Goal: Task Accomplishment & Management: Complete application form

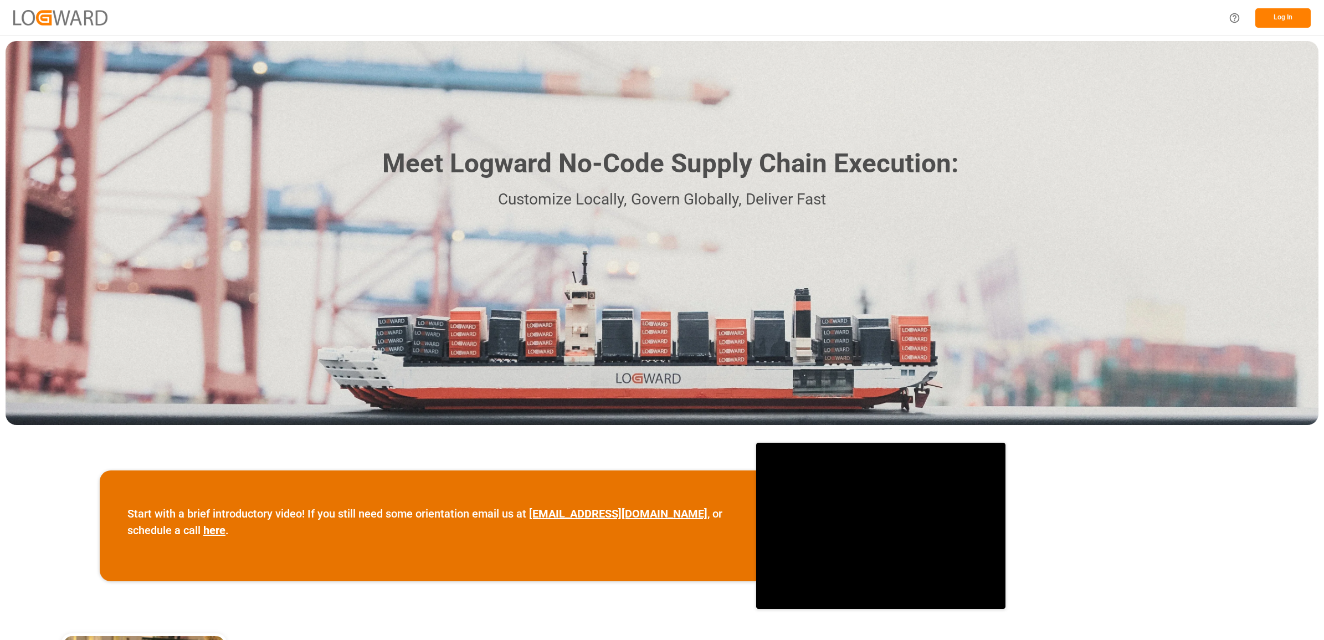
click at [1276, 21] on button "Log In" at bounding box center [1283, 17] width 55 height 19
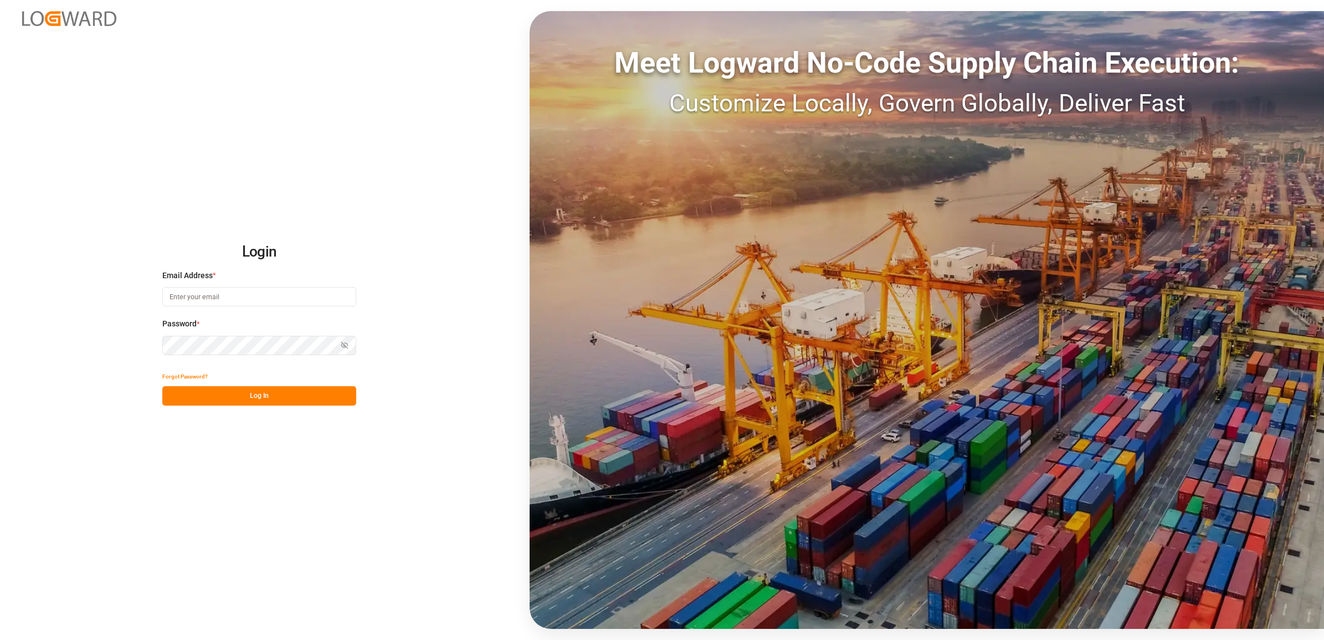
click at [228, 300] on input at bounding box center [259, 296] width 194 height 19
type input "jennifer.shi@jamindustries.com"
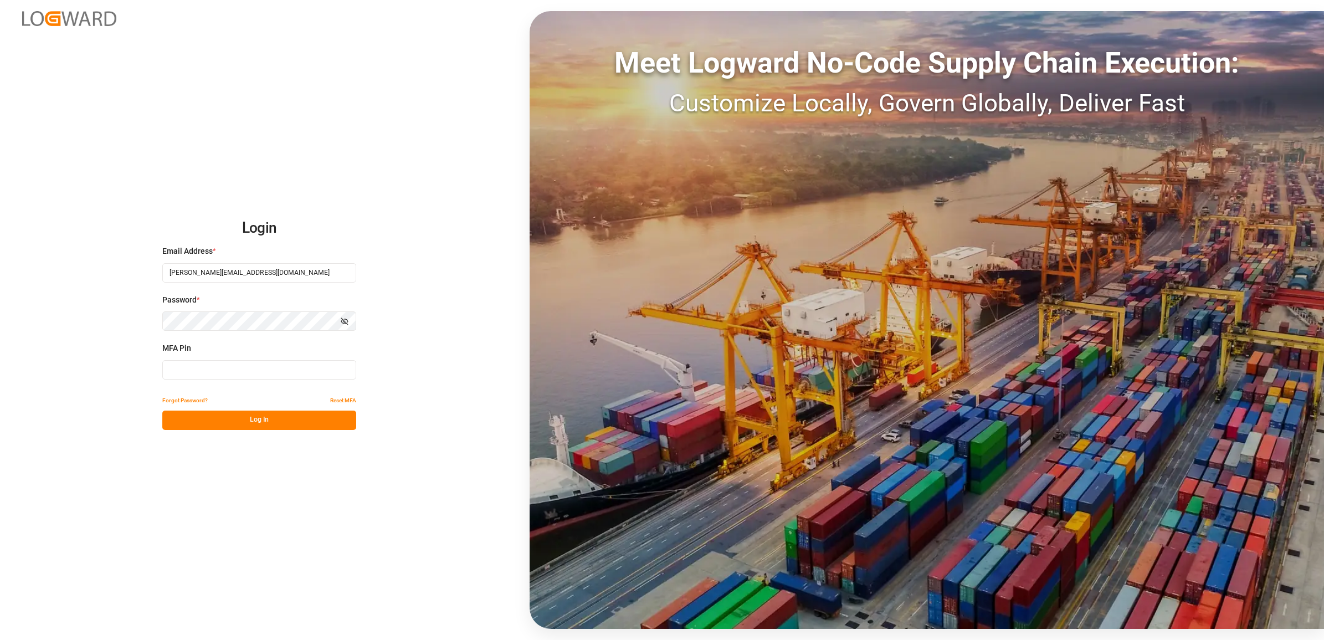
click at [176, 367] on input at bounding box center [259, 369] width 194 height 19
type input "074096"
click at [244, 416] on button "Log In" at bounding box center [259, 420] width 194 height 19
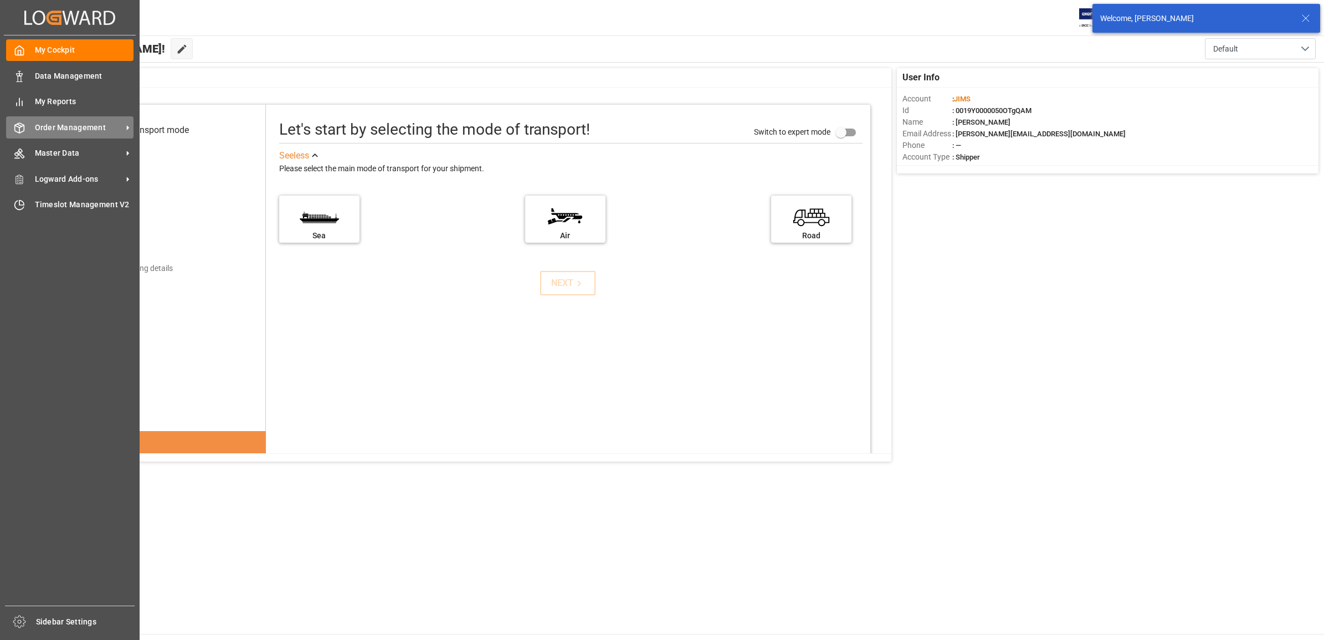
click at [61, 129] on span "Order Management" at bounding box center [79, 128] width 88 height 12
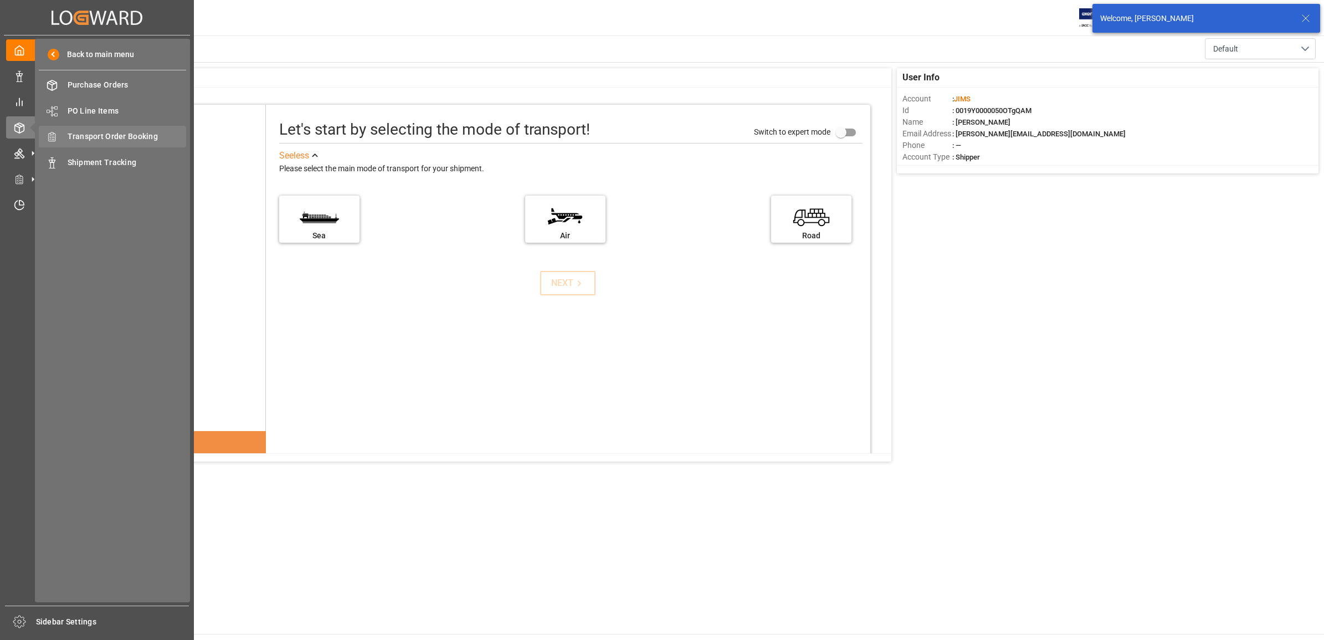
click at [100, 137] on span "Transport Order Booking" at bounding box center [127, 137] width 119 height 12
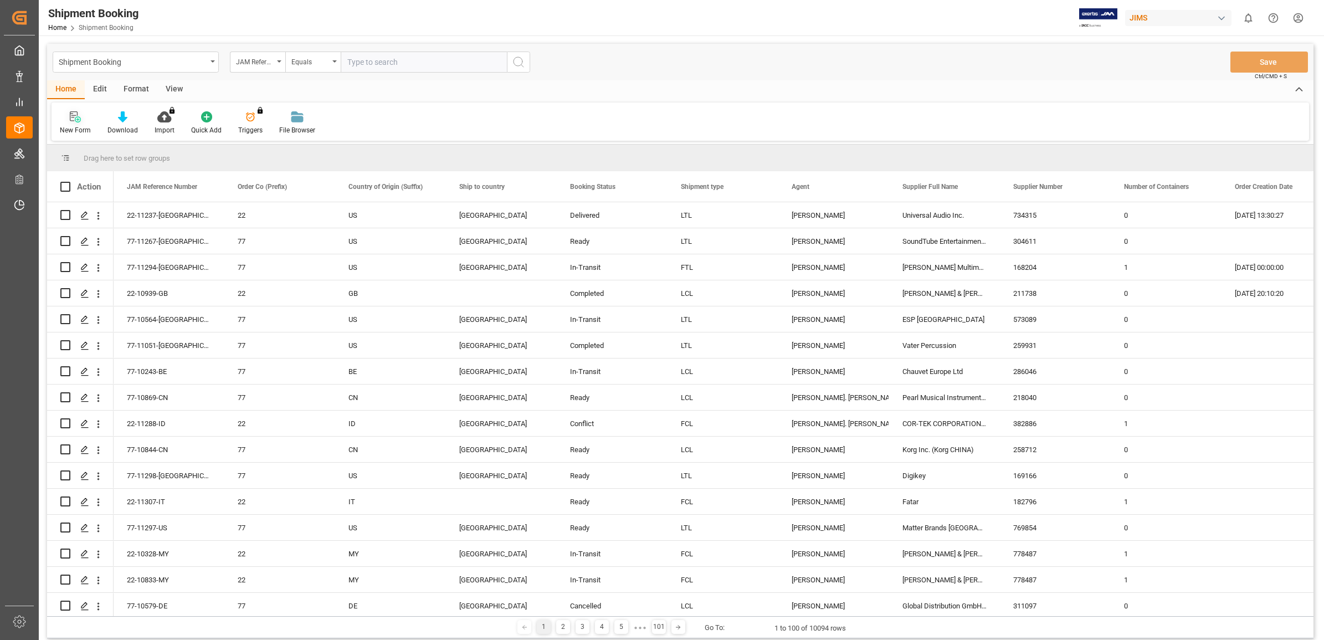
click at [73, 120] on icon at bounding box center [74, 116] width 8 height 10
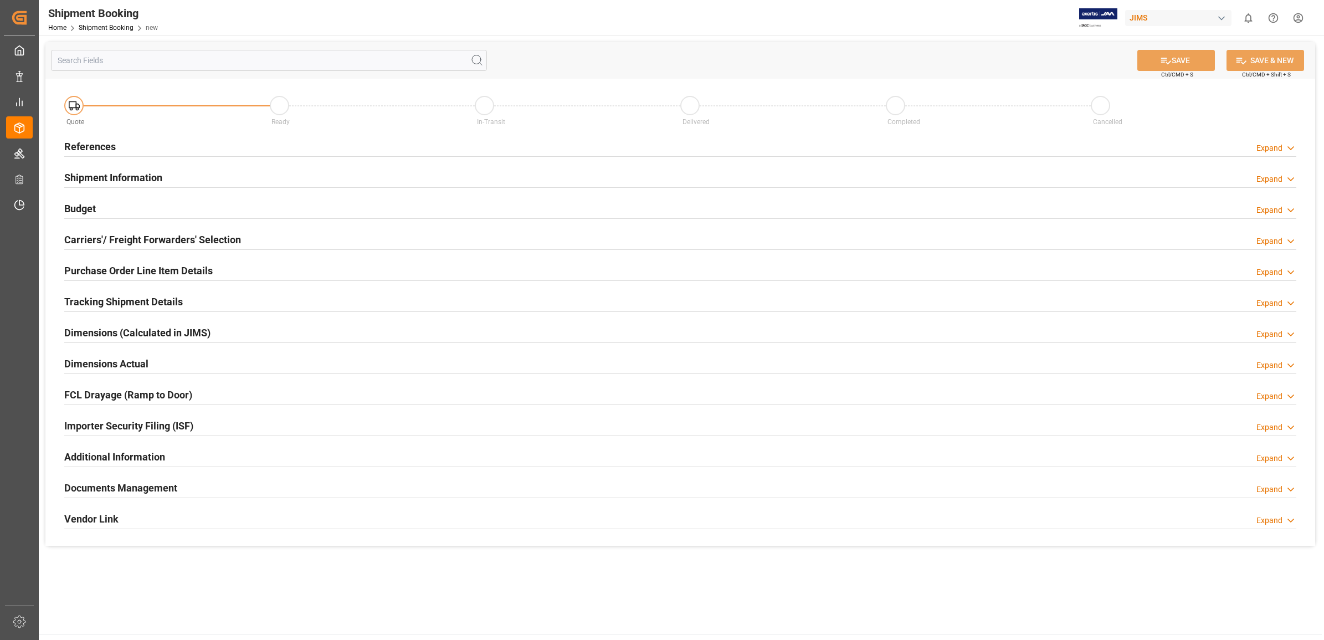
click at [90, 148] on h2 "References" at bounding box center [90, 146] width 52 height 15
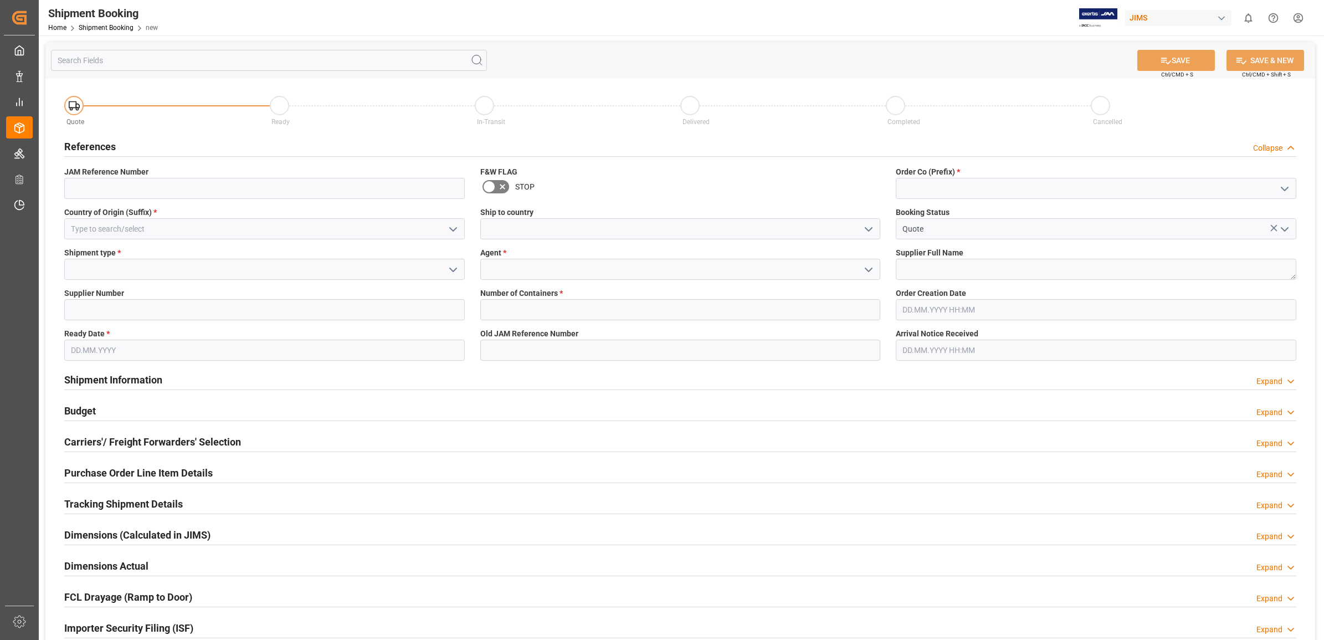
click at [868, 232] on icon "open menu" at bounding box center [868, 229] width 13 height 13
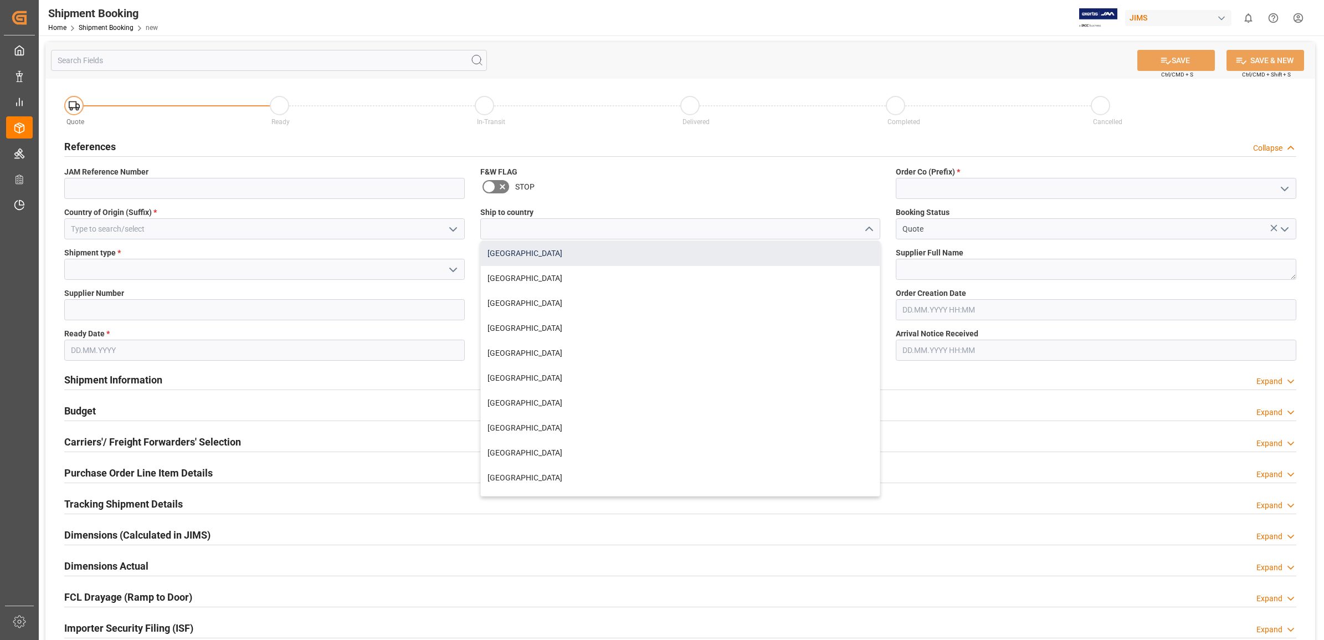
click at [552, 249] on div "[GEOGRAPHIC_DATA]" at bounding box center [681, 253] width 400 height 25
type input "[GEOGRAPHIC_DATA]"
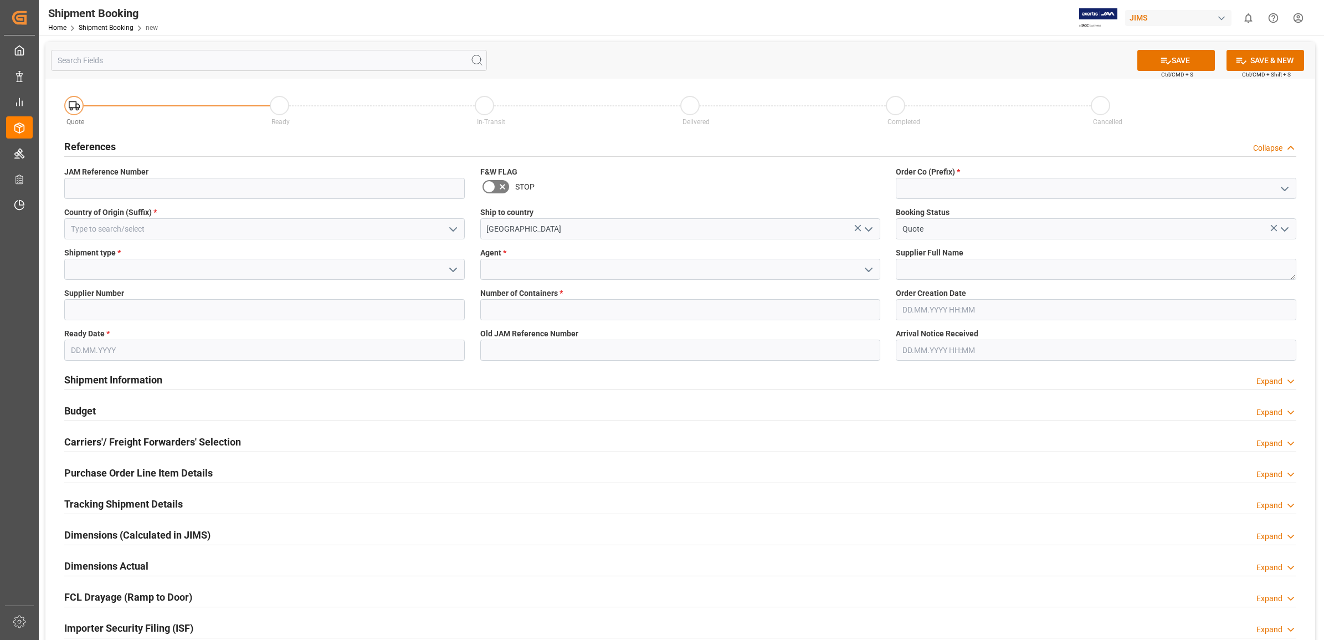
click at [870, 263] on icon "open menu" at bounding box center [868, 269] width 13 height 13
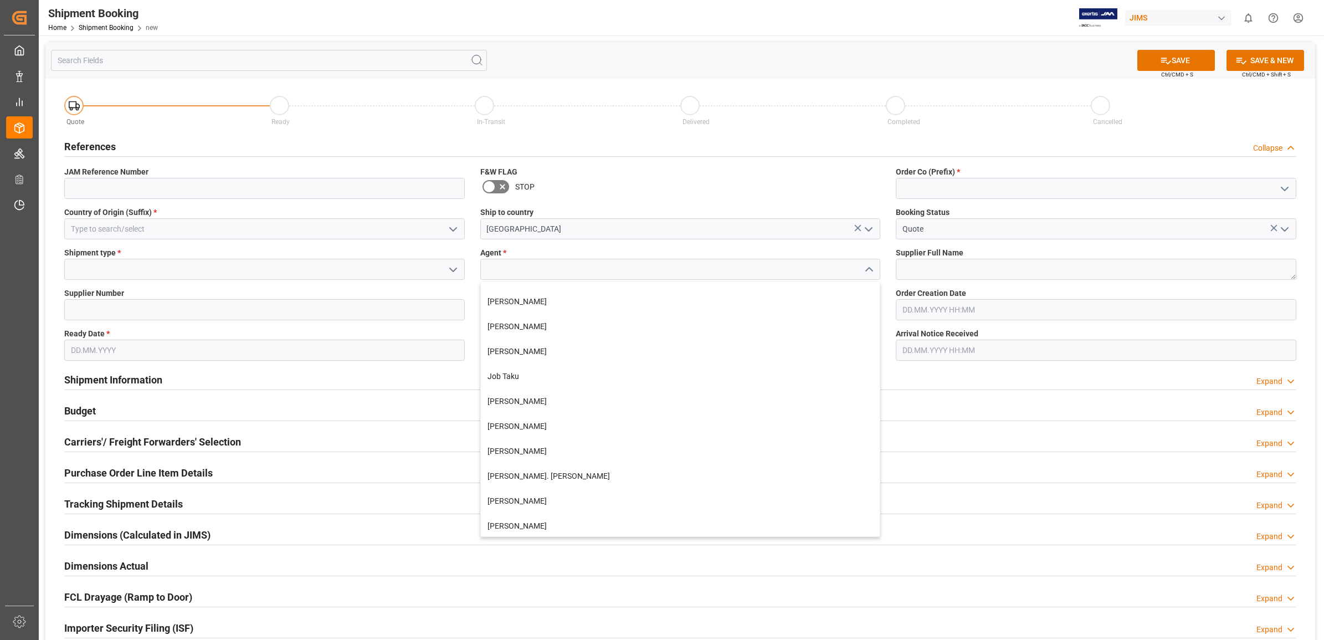
scroll to position [346, 0]
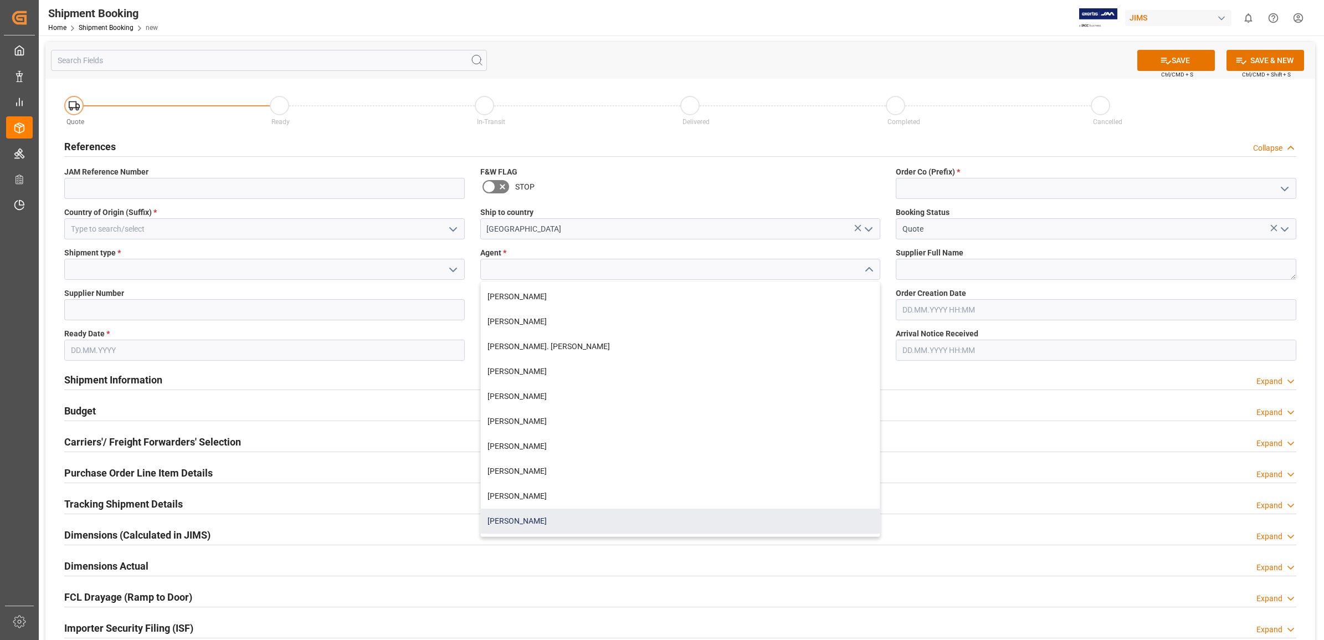
click at [546, 522] on div "[PERSON_NAME]" at bounding box center [681, 521] width 400 height 25
type input "[PERSON_NAME]"
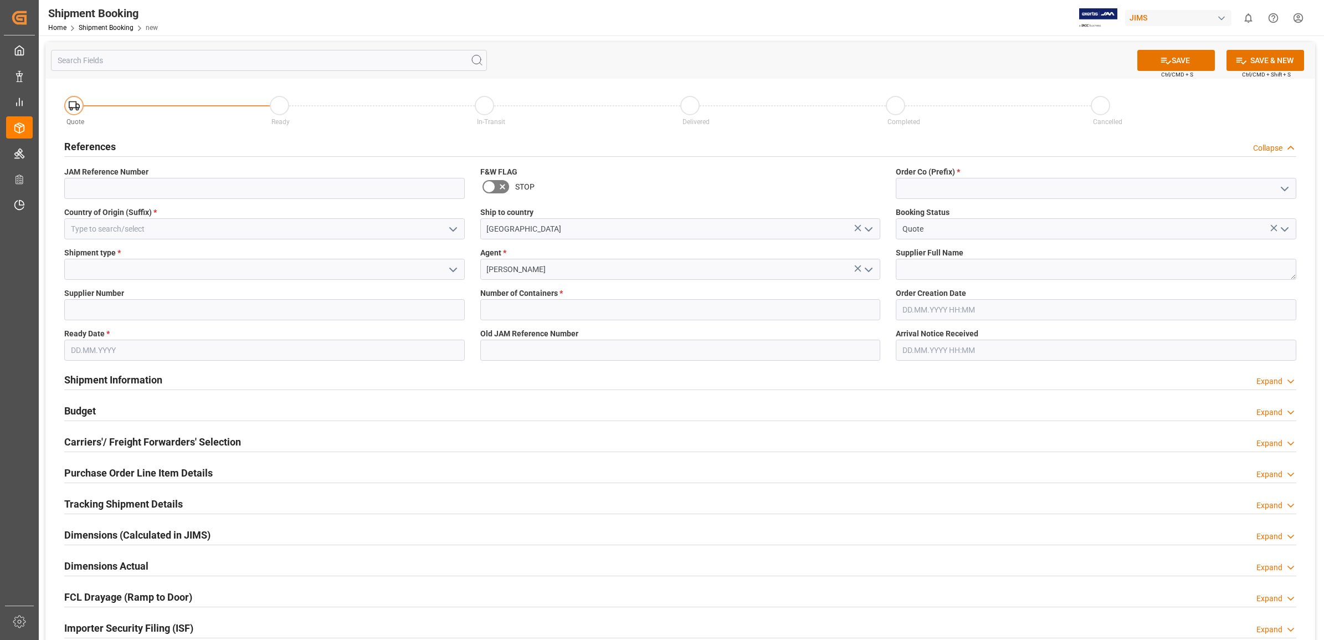
click at [1278, 190] on icon "open menu" at bounding box center [1284, 188] width 13 height 13
click at [977, 241] on div "77" at bounding box center [1097, 238] width 400 height 25
type input "77"
click at [929, 272] on textarea at bounding box center [1096, 269] width 401 height 21
type textarea "[PERSON_NAME] & [PERSON_NAME]"
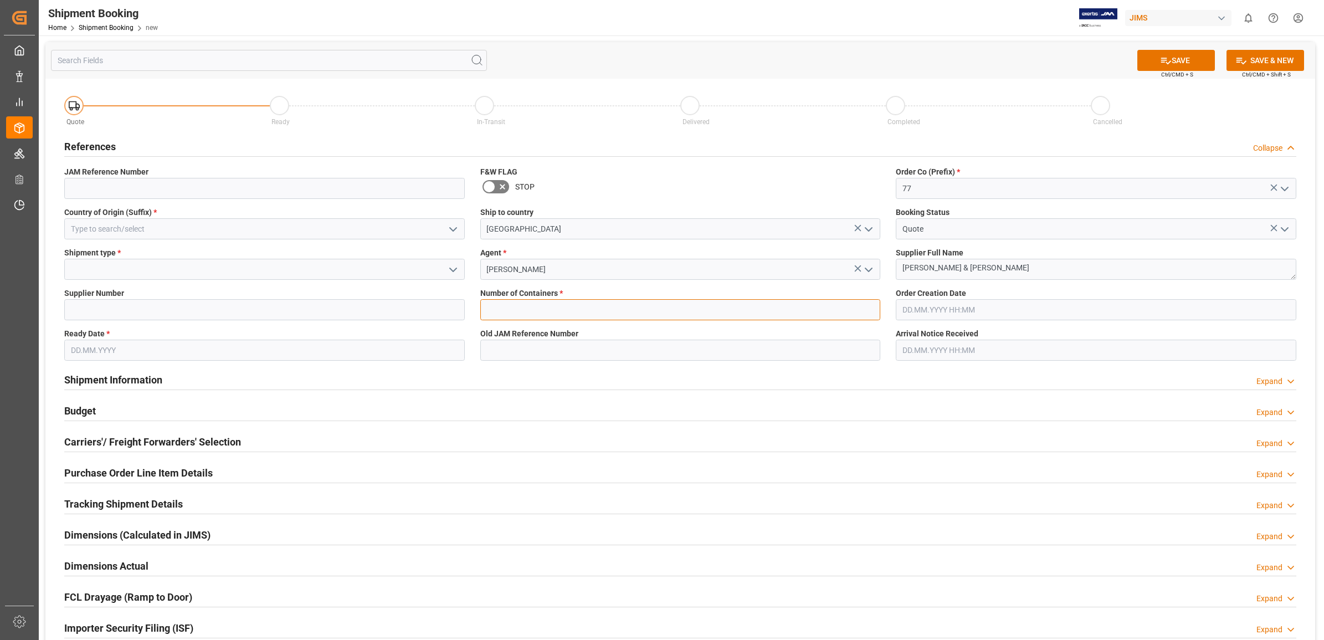
click at [828, 310] on input "text" at bounding box center [680, 309] width 401 height 21
type input "0"
type input "77-11289-US"
type input "US"
type input "169166"
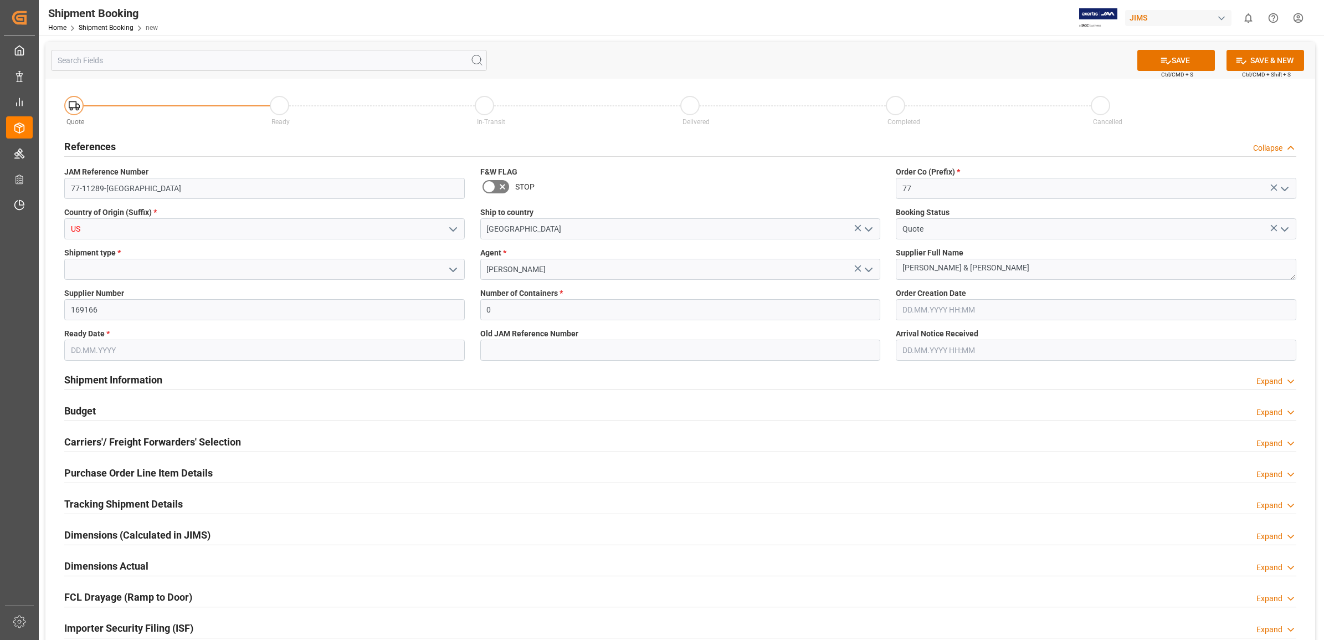
type input "29.09.2025"
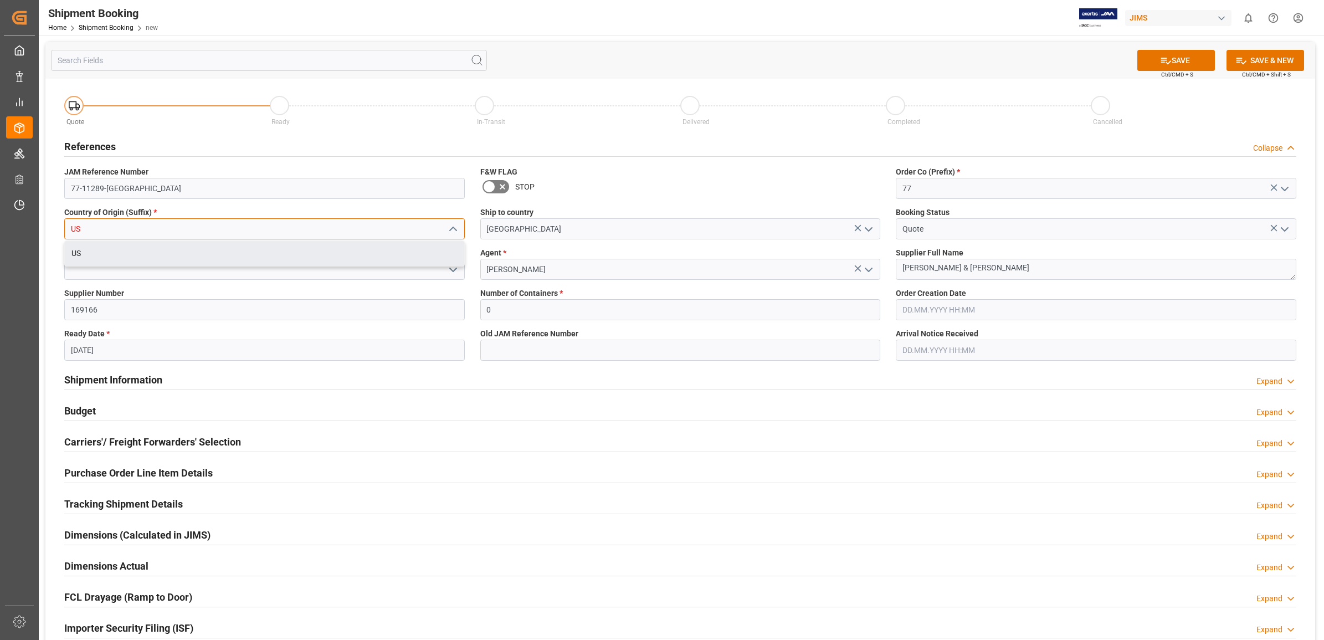
click at [213, 226] on input "US" at bounding box center [264, 228] width 401 height 21
type input "U"
click at [112, 255] on div "GB" at bounding box center [265, 253] width 400 height 25
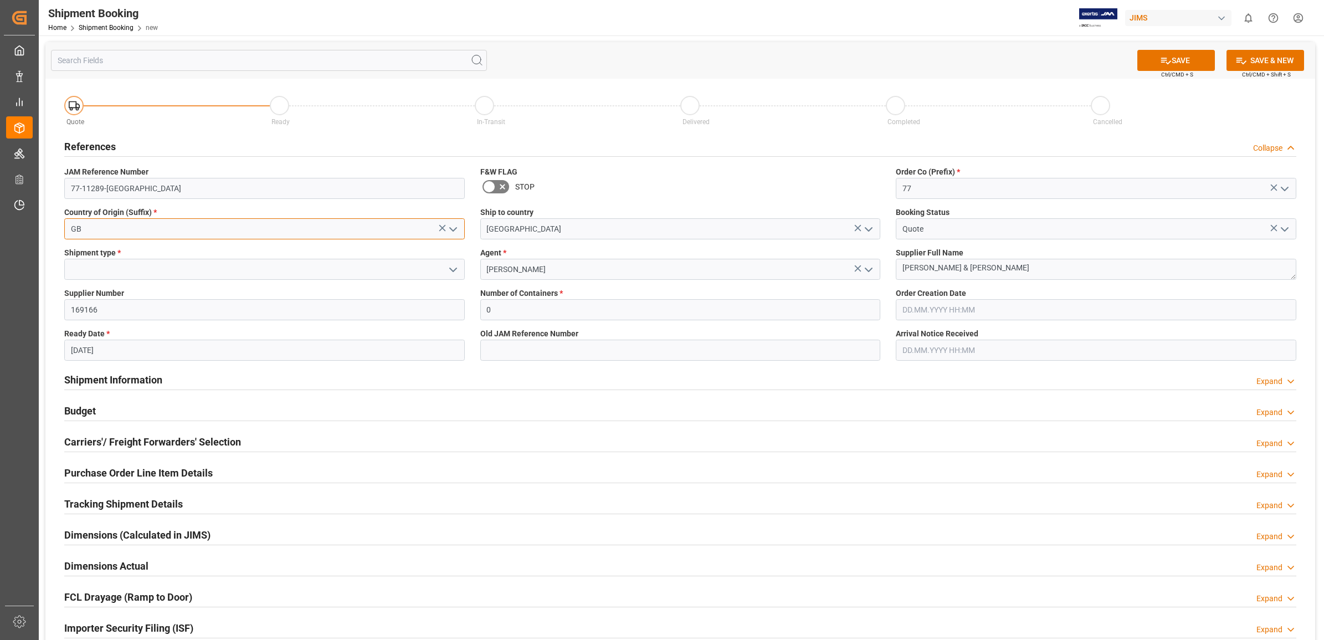
type input "GB"
click at [142, 319] on input "169166" at bounding box center [264, 309] width 401 height 21
type input "1285"
click at [164, 352] on input "29.09.2025" at bounding box center [264, 350] width 401 height 21
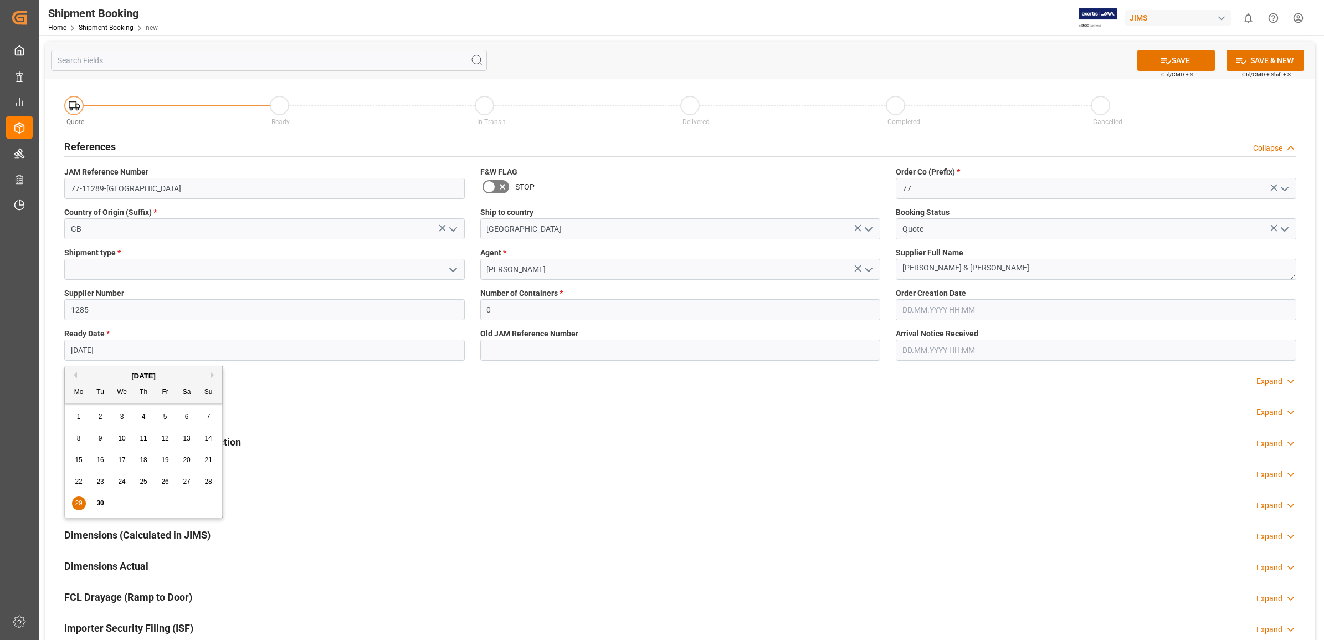
click at [100, 503] on span "30" at bounding box center [99, 503] width 7 height 8
type input "[DATE]"
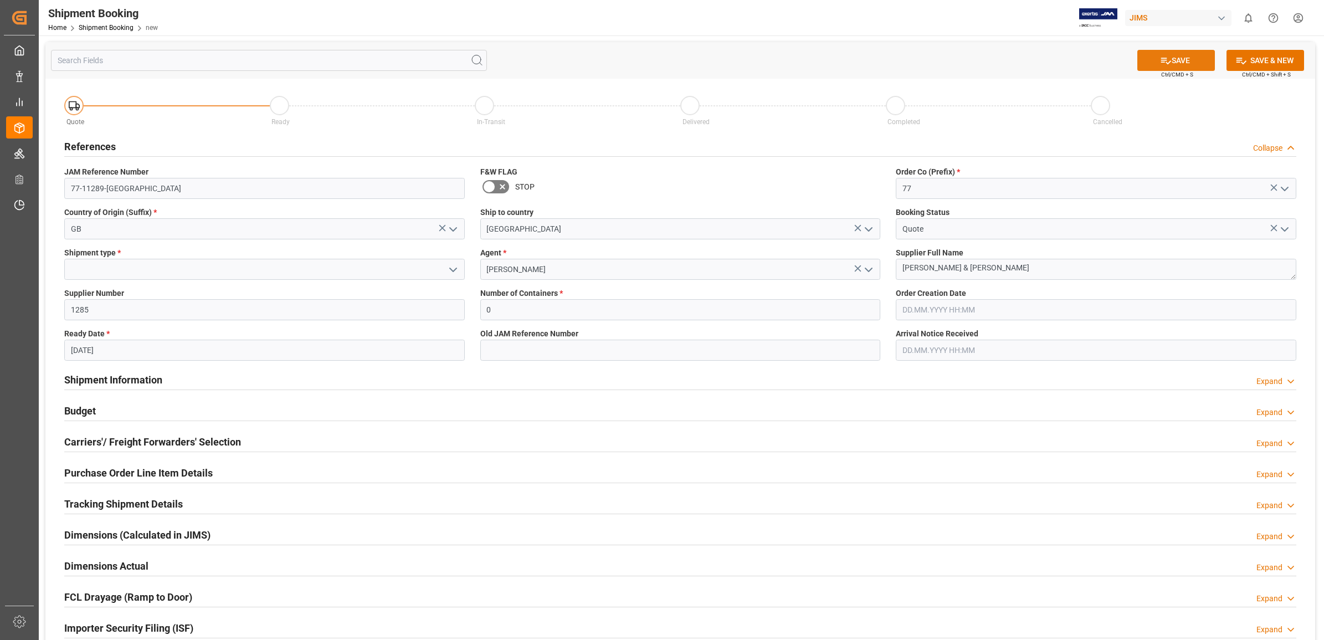
click at [1184, 59] on button "SAVE" at bounding box center [1177, 60] width 78 height 21
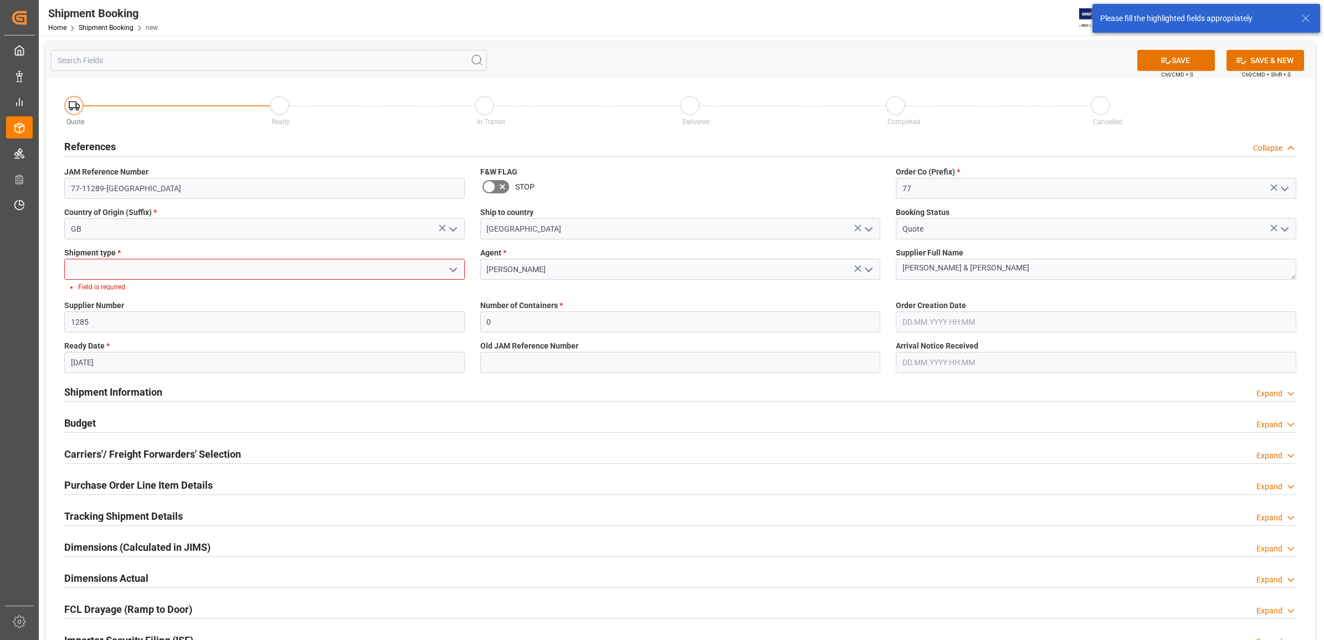
click at [112, 267] on input at bounding box center [264, 269] width 401 height 21
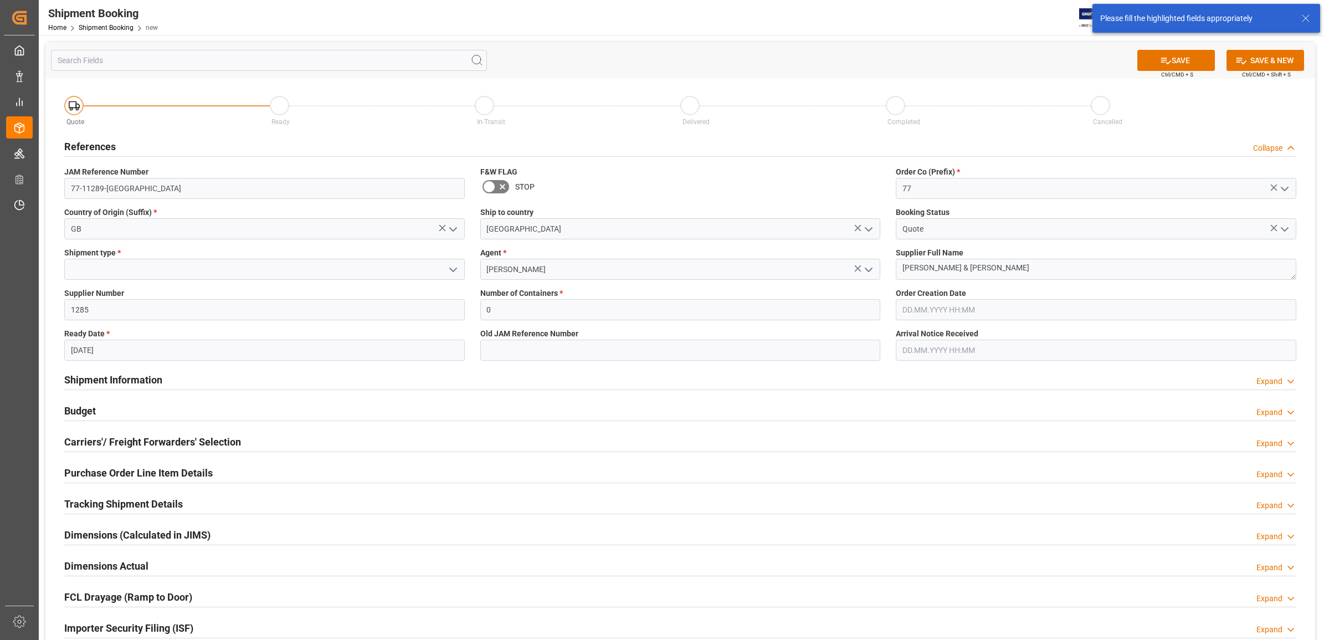
click at [452, 269] on icon "open menu" at bounding box center [453, 269] width 13 height 13
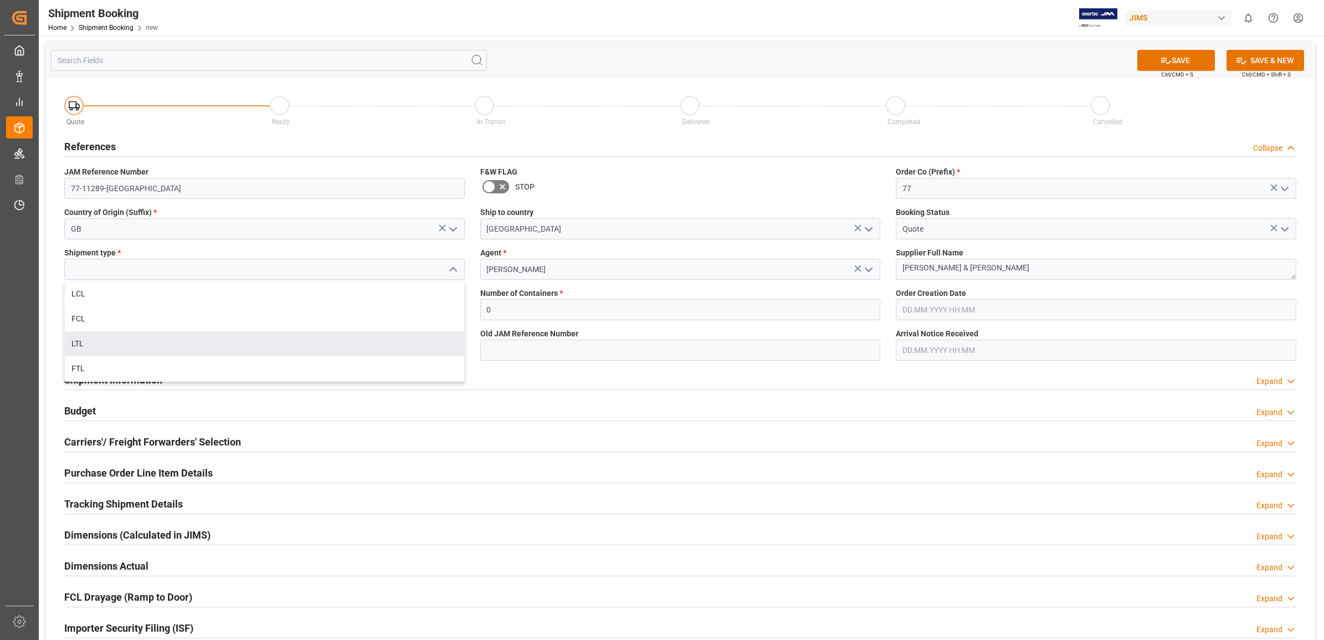
drag, startPoint x: 117, startPoint y: 338, endPoint x: 127, endPoint y: 333, distance: 11.7
click at [117, 338] on div "LTL" at bounding box center [265, 343] width 400 height 25
type input "LTL"
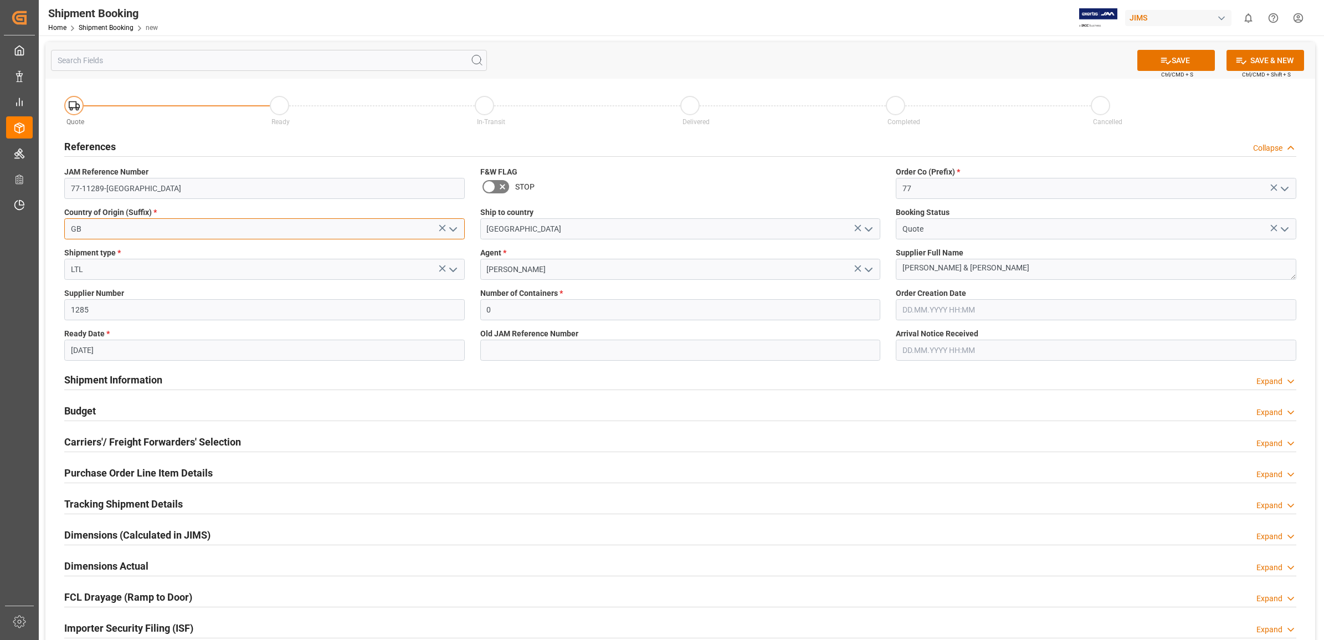
click at [127, 231] on input "GB" at bounding box center [264, 228] width 401 height 21
click at [1174, 63] on button "SAVE" at bounding box center [1177, 60] width 78 height 21
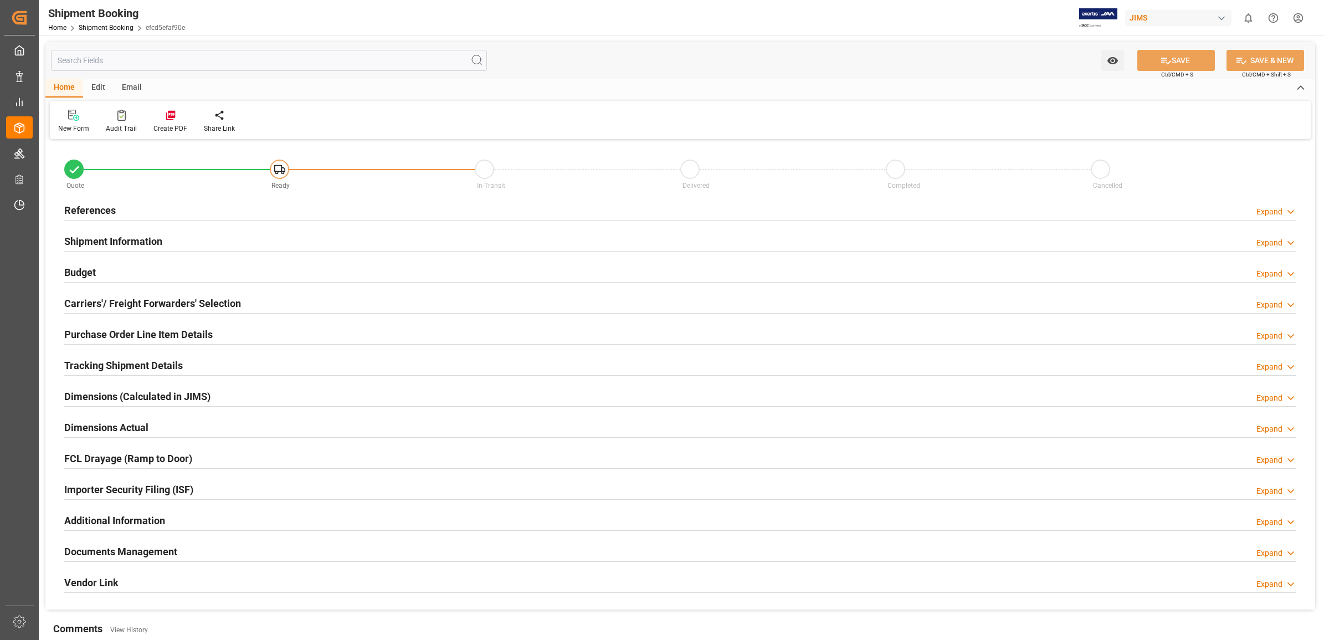
type input "0"
type input "[DATE]"
click at [84, 206] on h2 "References" at bounding box center [90, 210] width 52 height 15
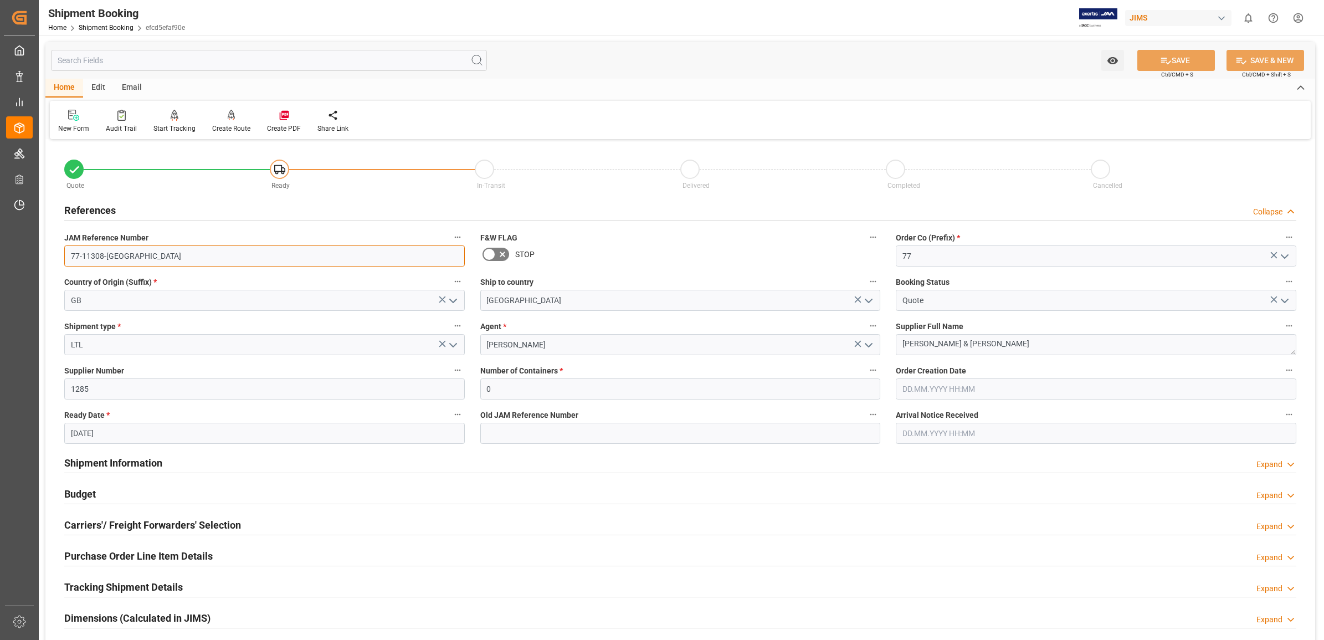
drag, startPoint x: 130, startPoint y: 258, endPoint x: 47, endPoint y: 255, distance: 83.2
click at [47, 255] on div "Quote Ready In-Transit Delivered Completed Cancelled References Collapse JAM Re…" at bounding box center [680, 486] width 1270 height 689
